Goal: Task Accomplishment & Management: Manage account settings

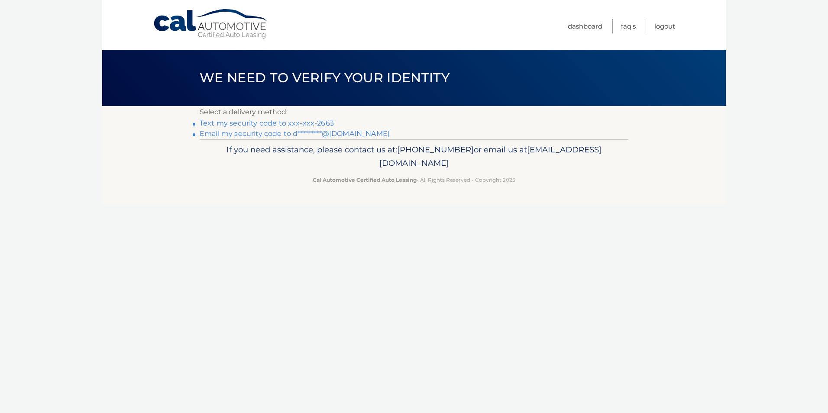
click at [295, 121] on link "Text my security code to xxx-xxx-2663" at bounding box center [267, 123] width 134 height 8
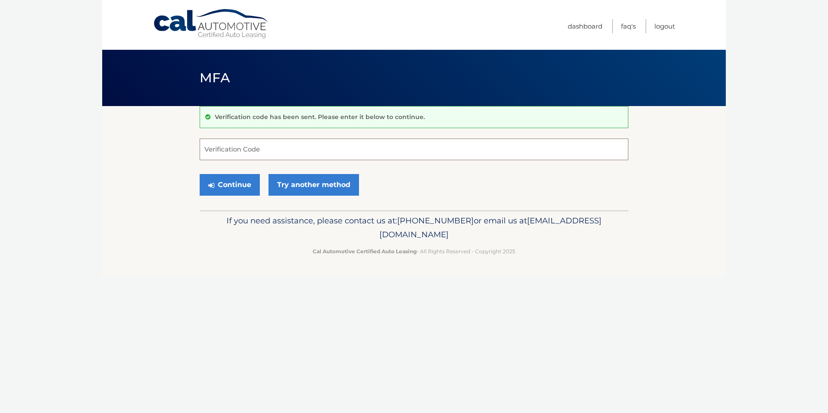
click at [267, 145] on input "Verification Code" at bounding box center [414, 150] width 429 height 22
type input "595703"
click at [236, 179] on button "Continue" at bounding box center [230, 185] width 60 height 22
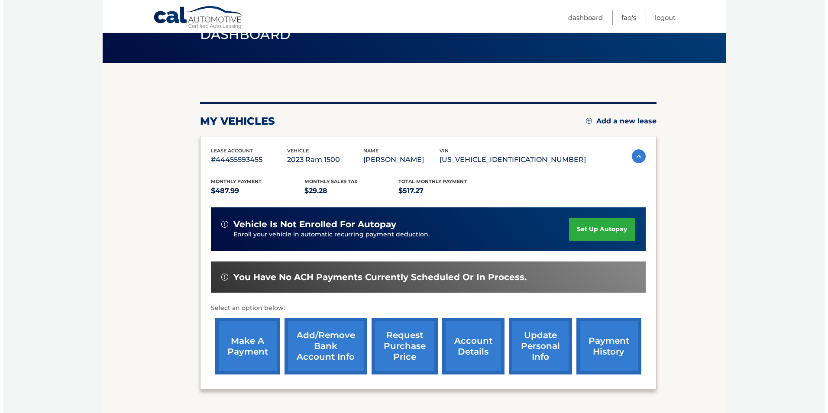
scroll to position [112, 0]
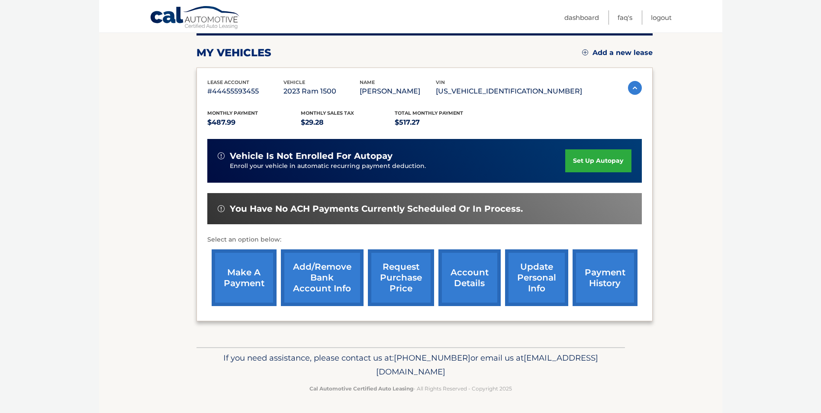
click at [408, 267] on link "request purchase price" at bounding box center [401, 277] width 66 height 57
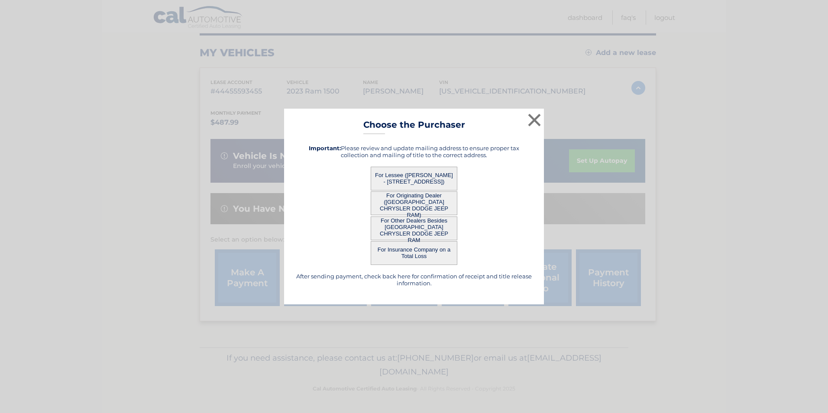
click at [388, 179] on button "For Lessee (DALE HAUSER - 2230 DEL MAR CT, APT 528, NAPLES, FL 34119)" at bounding box center [414, 179] width 87 height 24
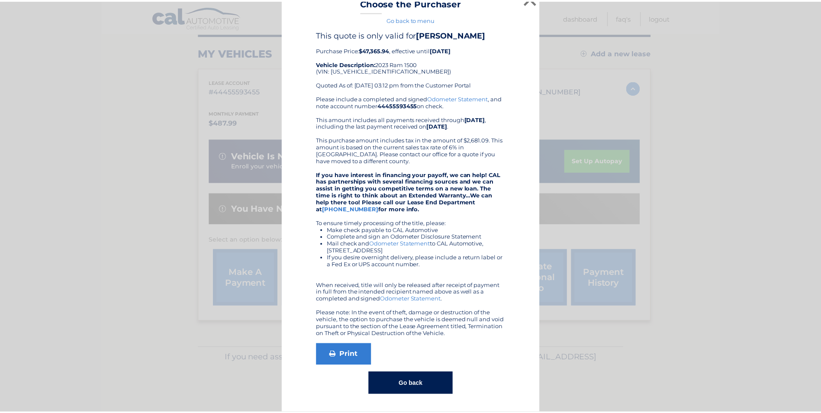
scroll to position [0, 0]
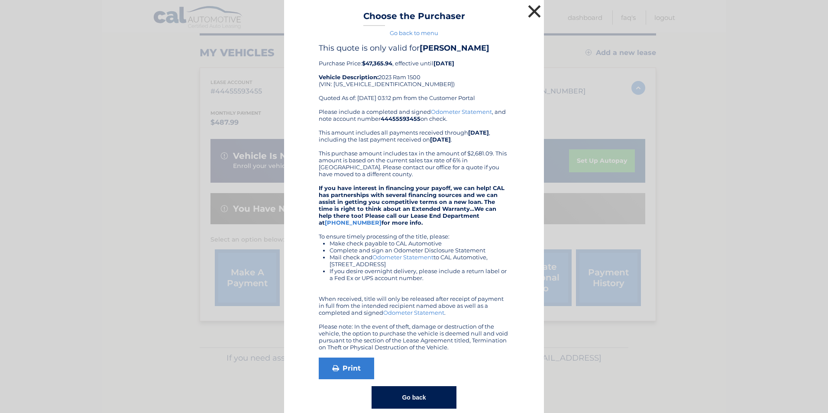
click at [533, 10] on button "×" at bounding box center [534, 11] width 17 height 17
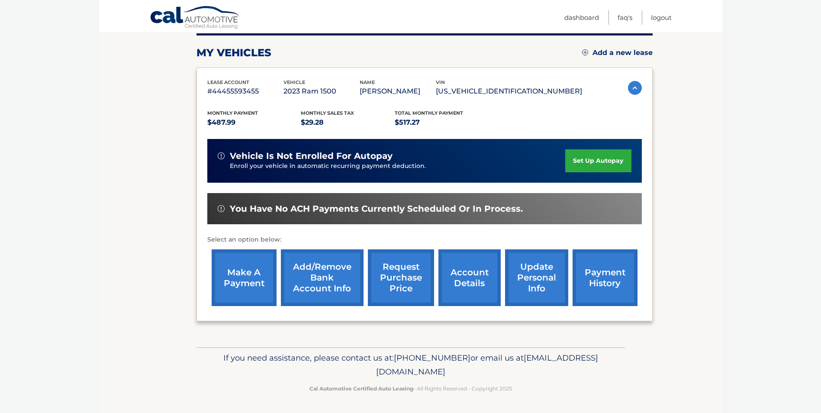
click at [478, 285] on link "account details" at bounding box center [470, 277] width 62 height 57
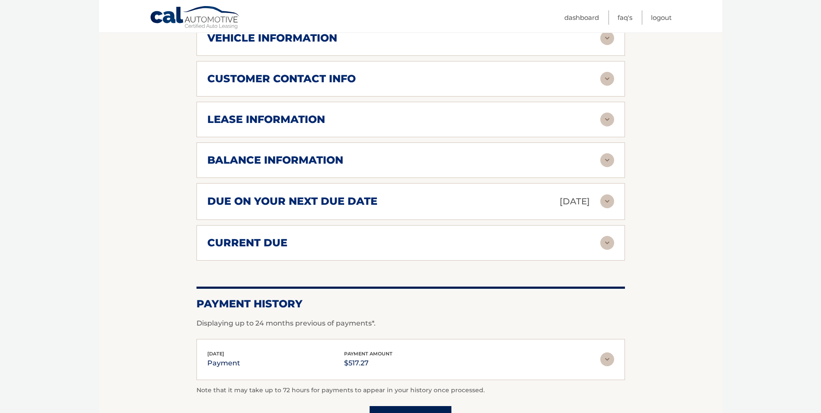
scroll to position [346, 0]
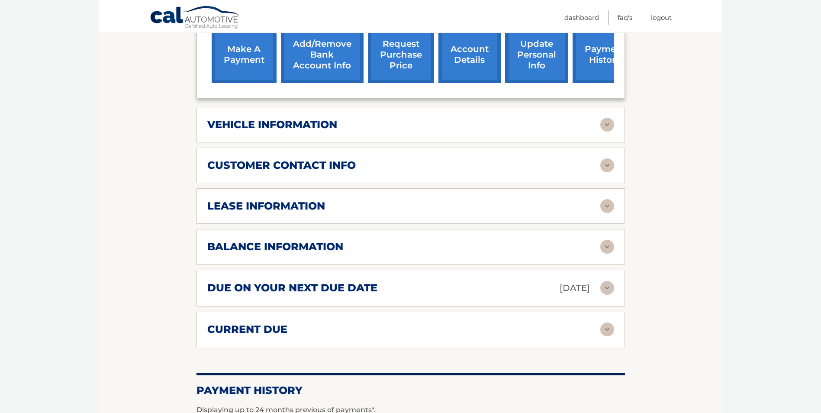
click at [608, 124] on img at bounding box center [608, 125] width 14 height 14
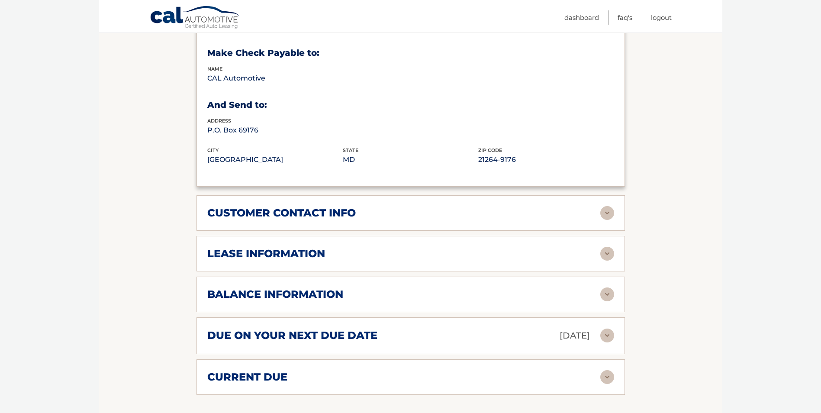
scroll to position [693, 0]
